Goal: Obtain resource: Obtain resource

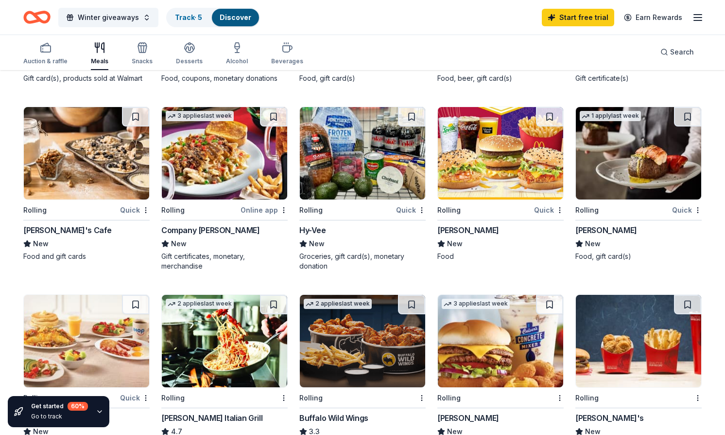
scroll to position [422, 0]
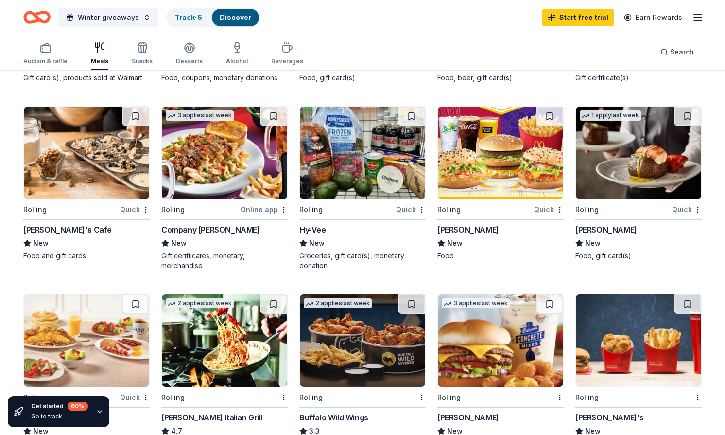
click at [481, 159] on img at bounding box center [500, 152] width 125 height 92
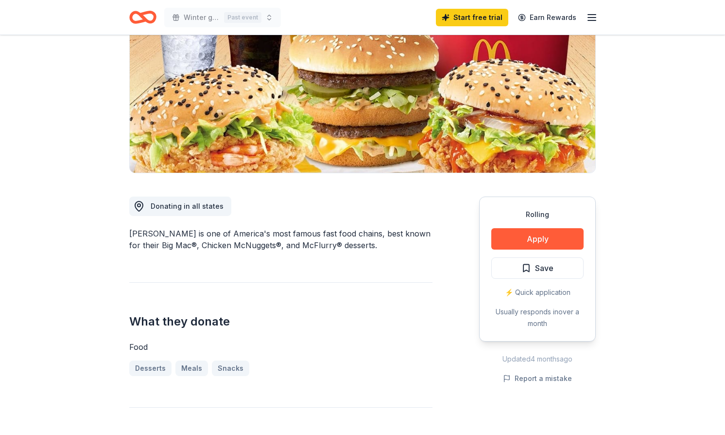
scroll to position [123, 0]
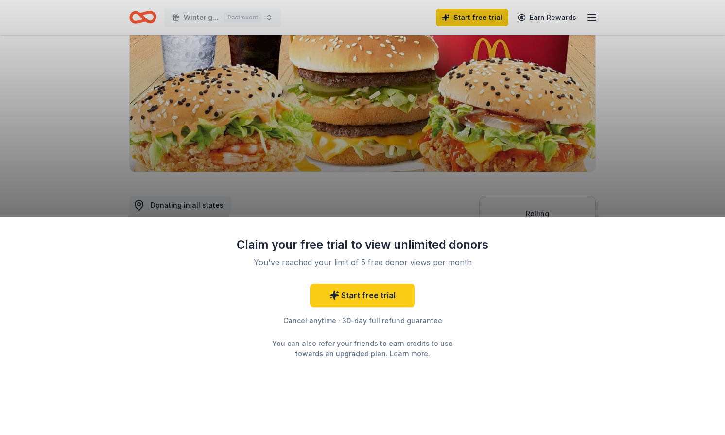
click at [405, 188] on div "Claim your free trial to view unlimited donors You've reached your limit of 5 f…" at bounding box center [362, 217] width 725 height 435
click at [614, 148] on div "Claim your free trial to view unlimited donors You've reached your limit of 5 f…" at bounding box center [362, 217] width 725 height 435
click at [88, 63] on div "Claim your free trial to view unlimited donors You've reached your limit of 5 f…" at bounding box center [362, 217] width 725 height 435
